Goal: Task Accomplishment & Management: Manage account settings

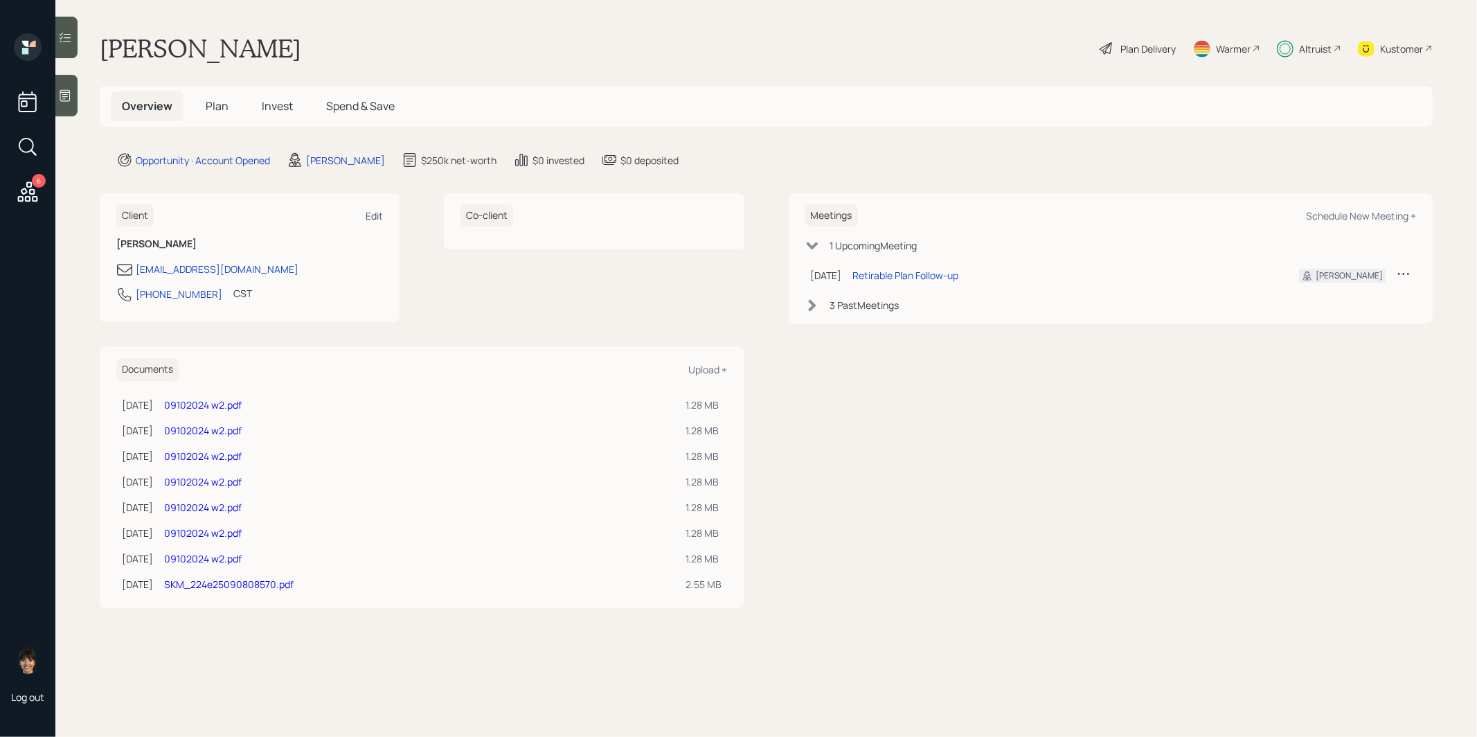
click at [374, 213] on div "Edit" at bounding box center [374, 215] width 17 height 13
select select "America/[GEOGRAPHIC_DATA]"
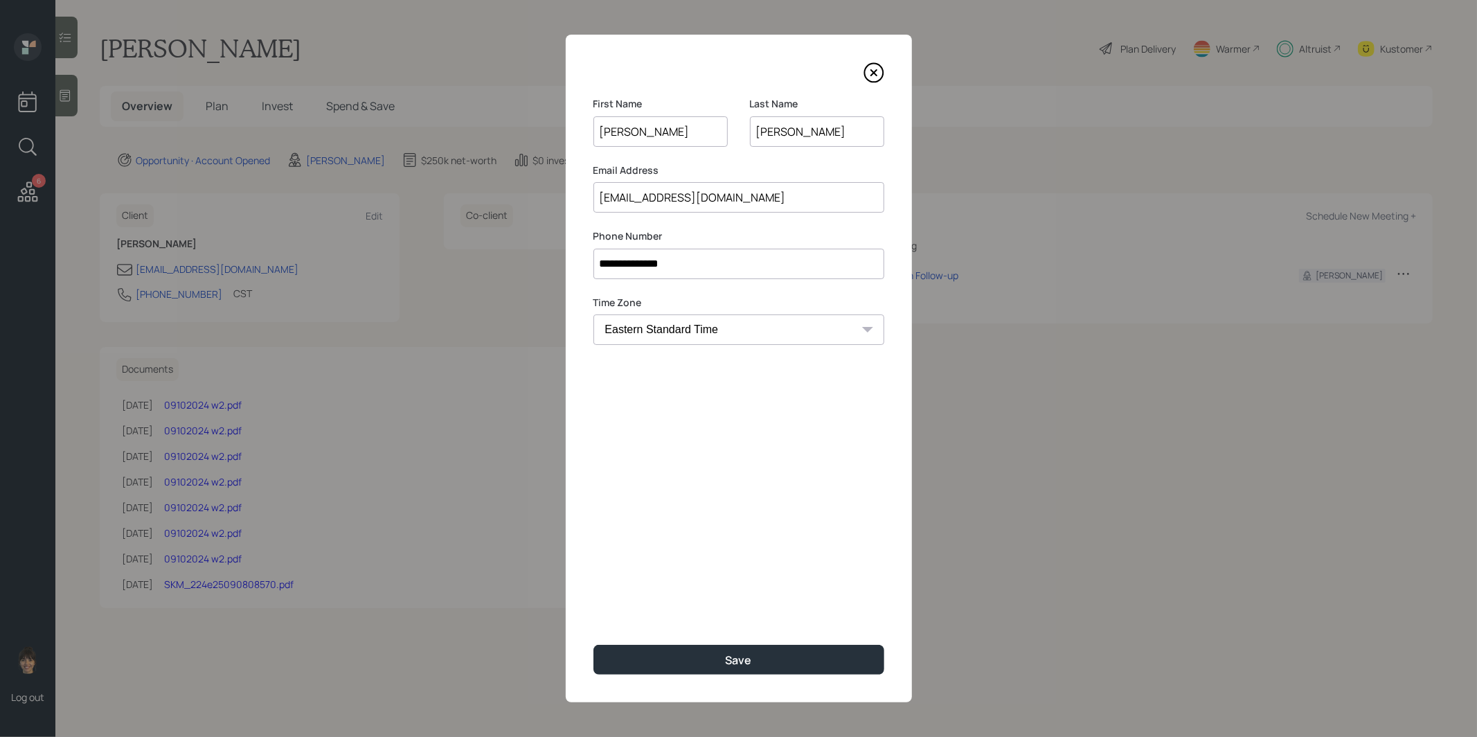
click at [692, 195] on input "[EMAIL_ADDRESS][DOMAIN_NAME]" at bounding box center [739, 197] width 291 height 30
paste input "[EMAIL_ADDRESS]"
type input "[EMAIL_ADDRESS][DOMAIN_NAME]"
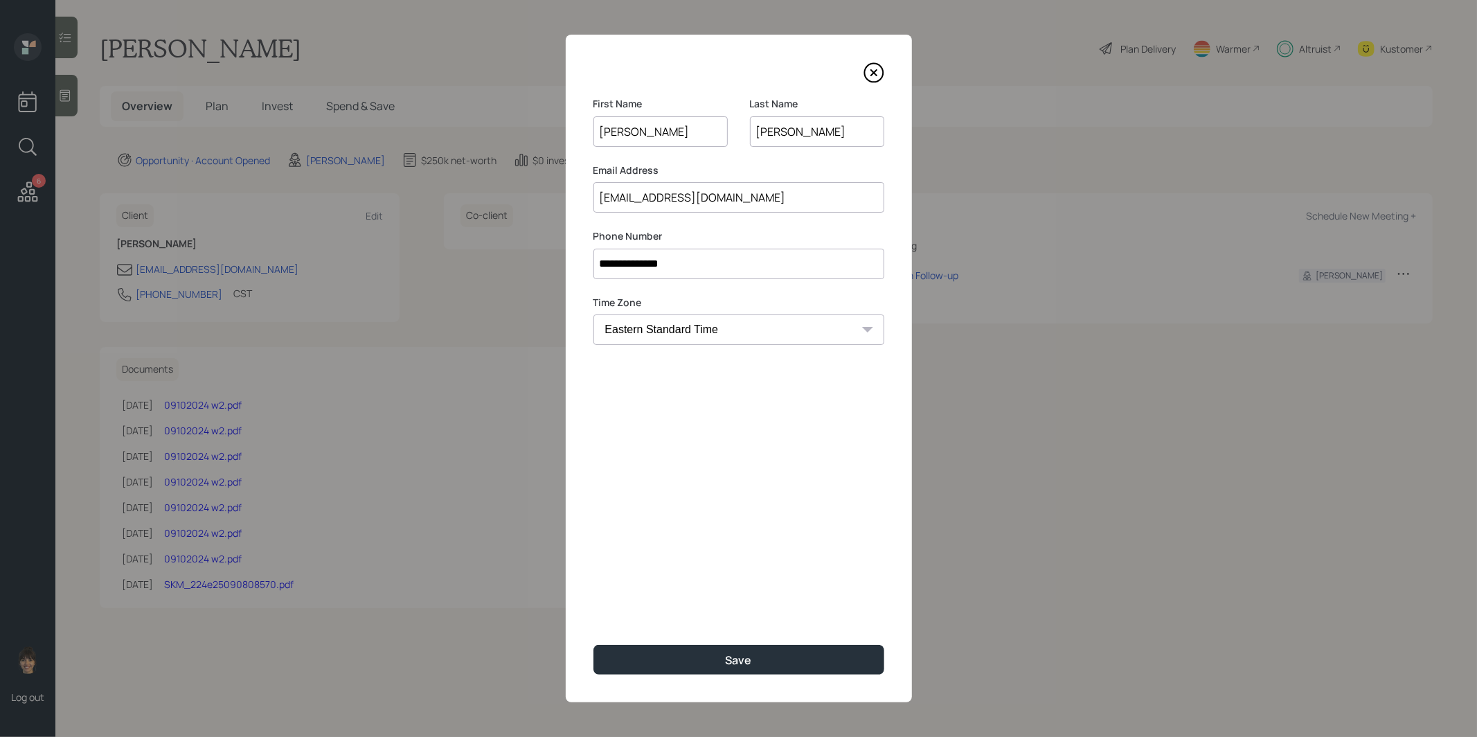
click at [690, 455] on div "**********" at bounding box center [739, 369] width 346 height 668
click at [702, 664] on button "Save" at bounding box center [739, 660] width 291 height 30
